Goal: Find specific page/section: Find specific page/section

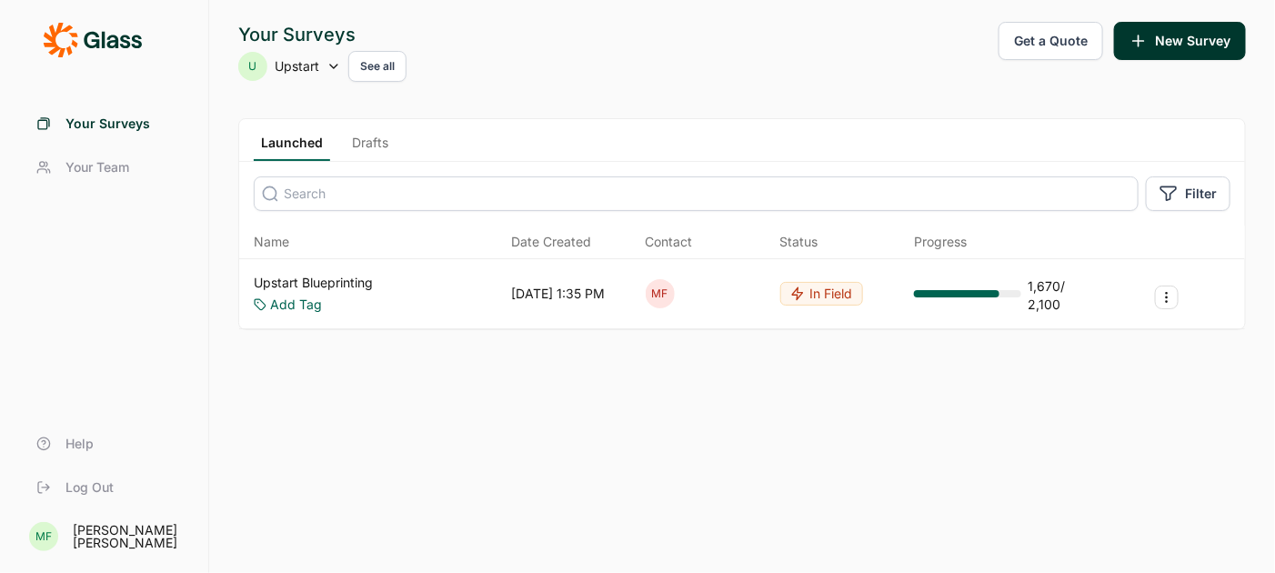
click at [315, 275] on link "Upstart Blueprinting" at bounding box center [313, 283] width 119 height 18
